Goal: Information Seeking & Learning: Learn about a topic

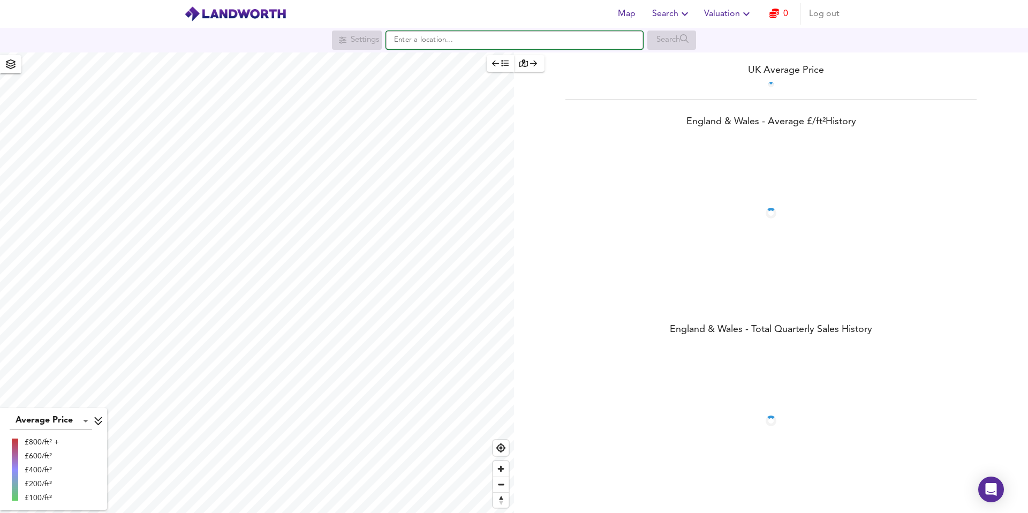
click at [439, 40] on input "text" at bounding box center [514, 40] width 257 height 18
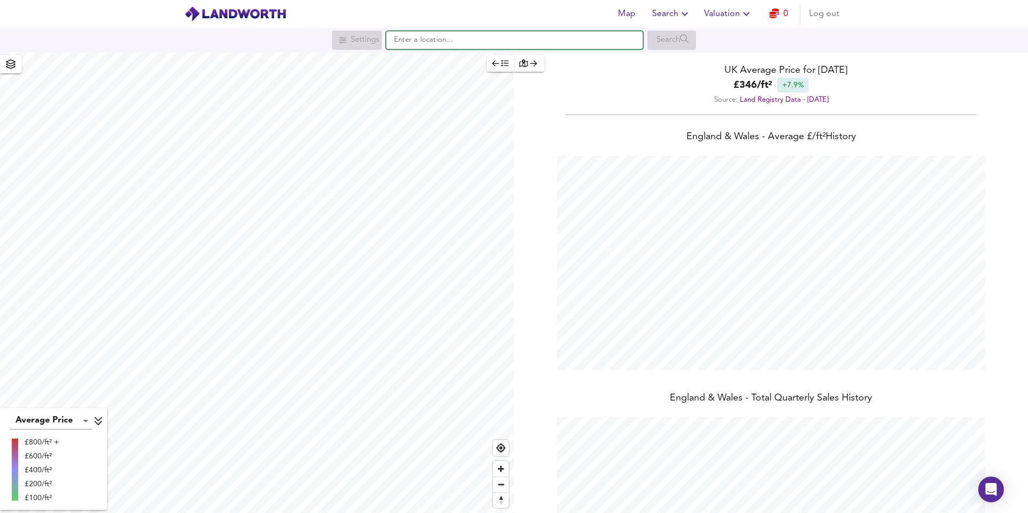
scroll to position [513, 1028]
click at [436, 45] on input "text" at bounding box center [514, 40] width 257 height 18
paste input "Orchard Close, [GEOGRAPHIC_DATA]"
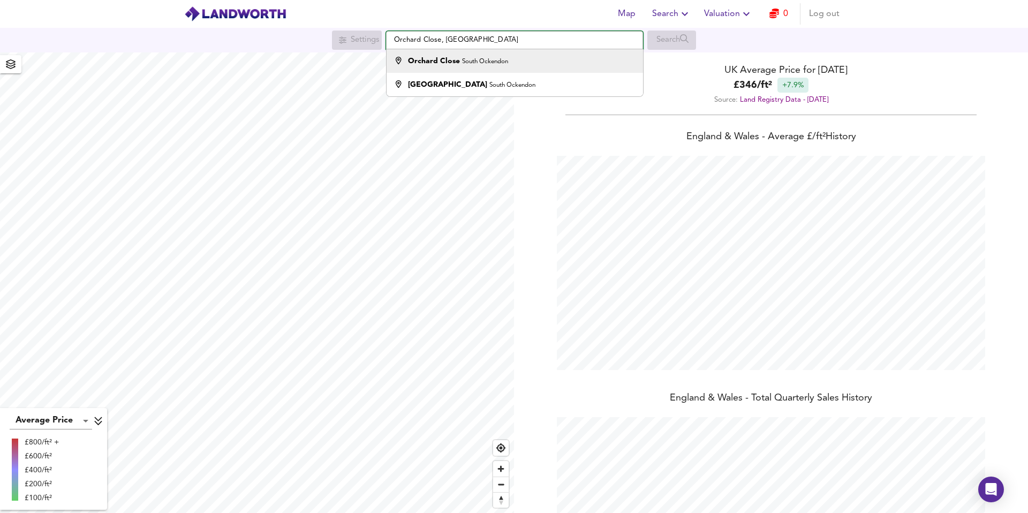
type input "Orchard Close, [GEOGRAPHIC_DATA]"
click at [507, 53] on li "Orchard Close [GEOGRAPHIC_DATA]" at bounding box center [515, 61] width 256 height 24
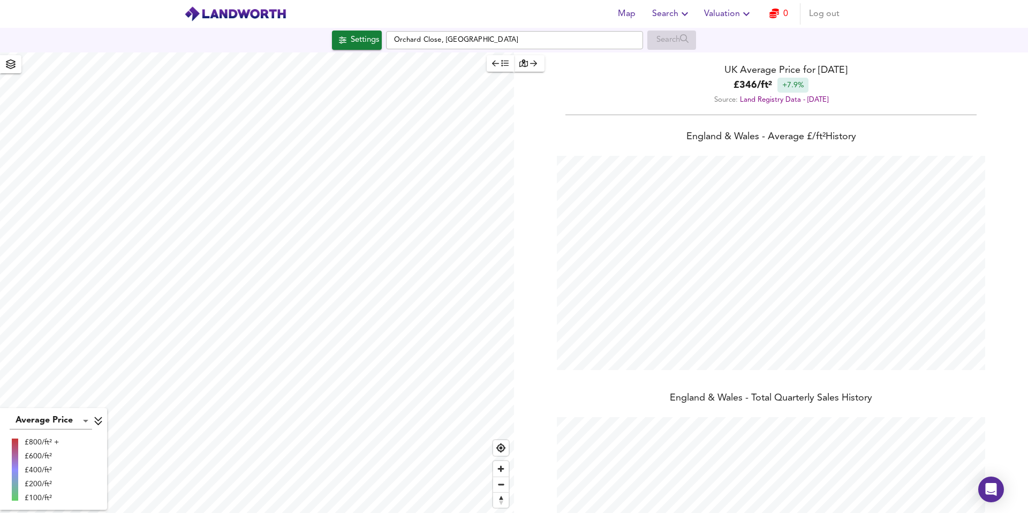
checkbox input "false"
checkbox input "true"
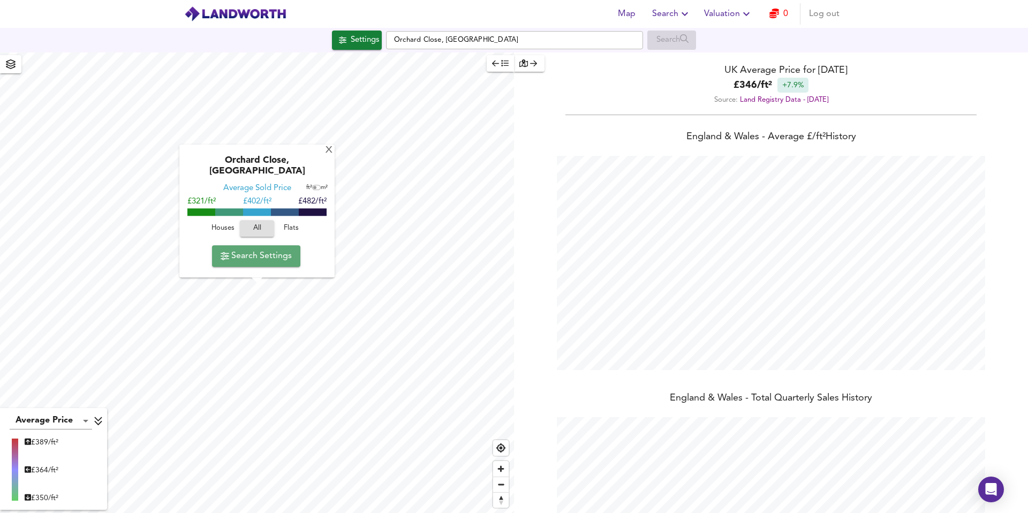
click at [281, 265] on button "Search Settings" at bounding box center [256, 255] width 88 height 21
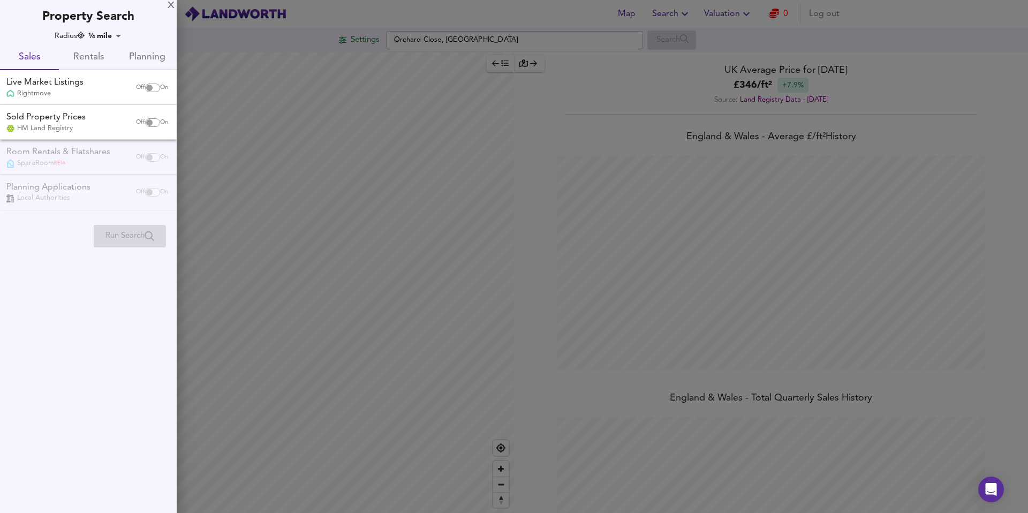
click at [149, 119] on input "checkbox" at bounding box center [150, 122] width 26 height 9
checkbox input "true"
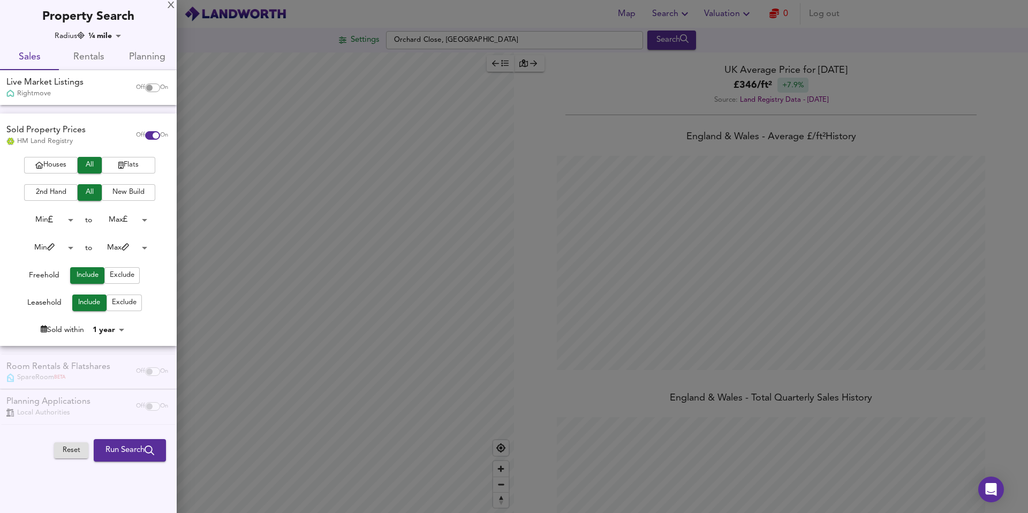
click at [145, 85] on input "checkbox" at bounding box center [150, 88] width 26 height 9
checkbox input "true"
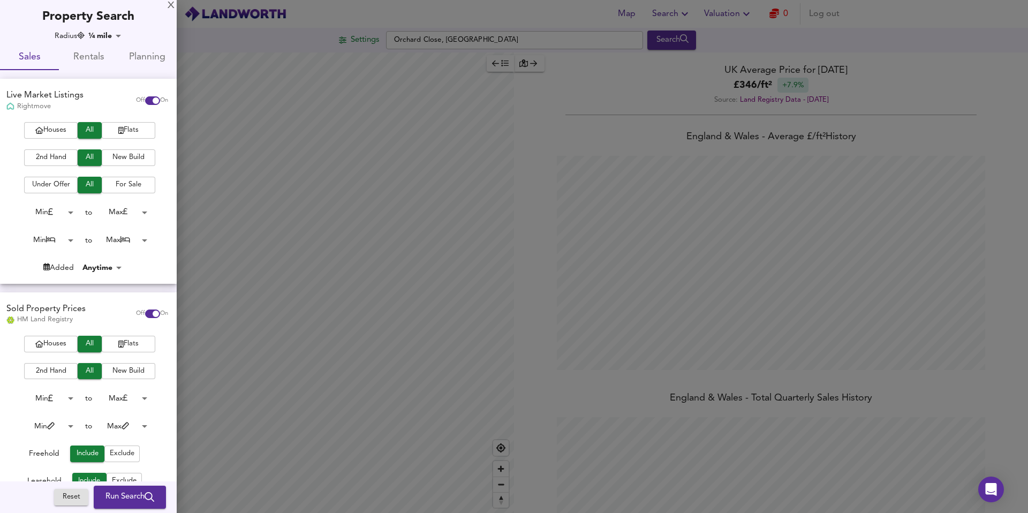
click at [119, 487] on button "Run Search" at bounding box center [130, 497] width 72 height 22
